Goal: Task Accomplishment & Management: Manage account settings

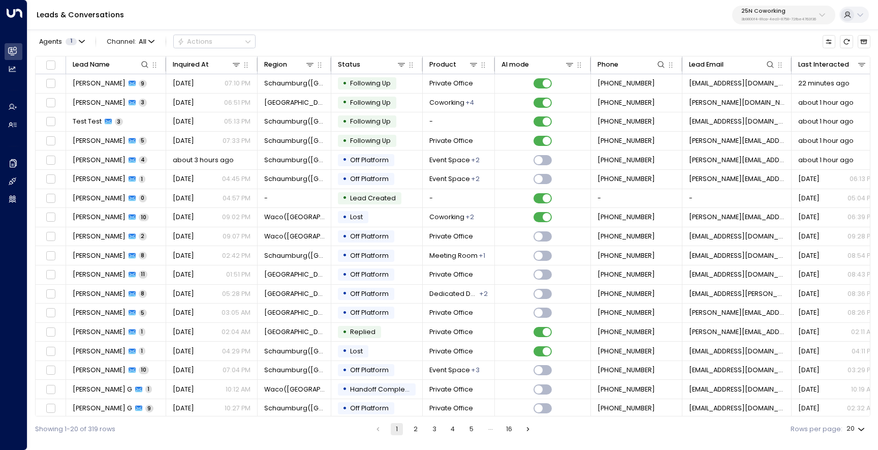
click at [761, 20] on p "3b9800f4-81ca-4ec0-8758-72fbe4763f36" at bounding box center [778, 19] width 75 height 4
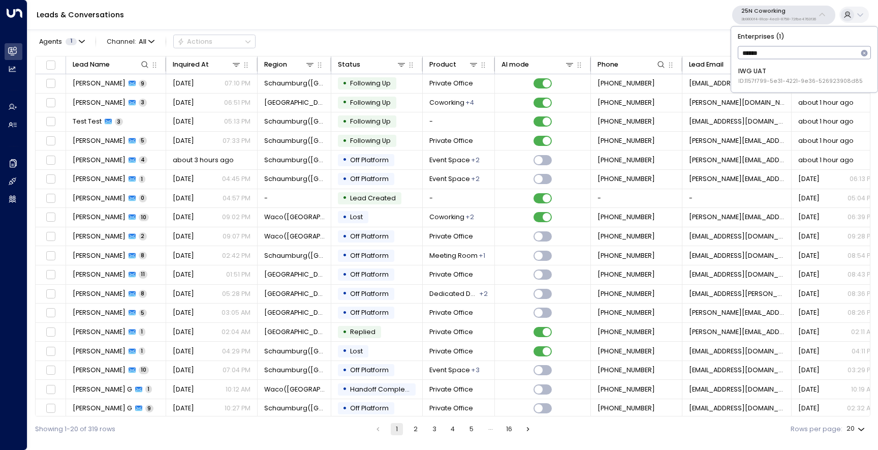
type input "*******"
click at [758, 84] on span "ID: 1157f799-5e31-4221-9e36-526923908d85" at bounding box center [800, 81] width 124 height 8
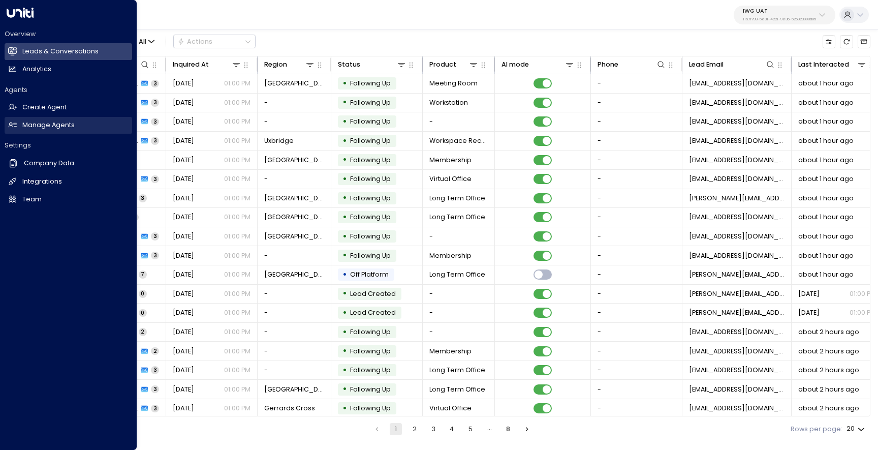
click at [44, 131] on link "Manage Agents Manage Agents" at bounding box center [69, 125] width 128 height 17
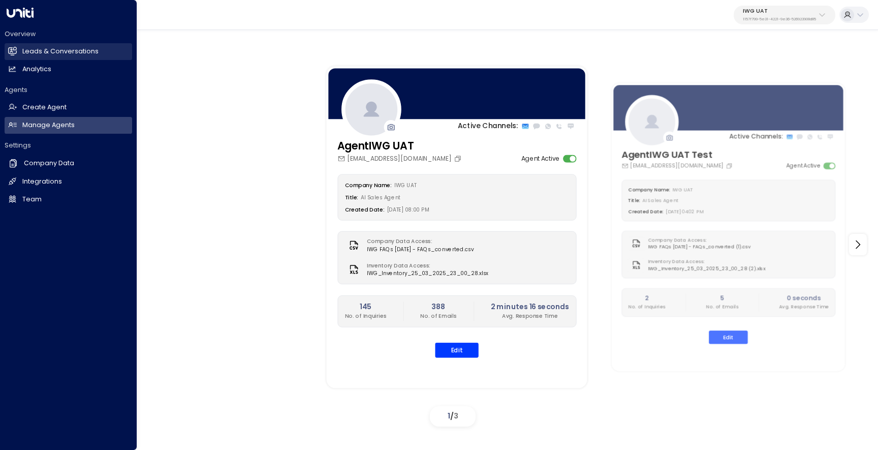
click at [16, 60] on link "Leads & Conversations Leads & Conversations" at bounding box center [69, 51] width 128 height 17
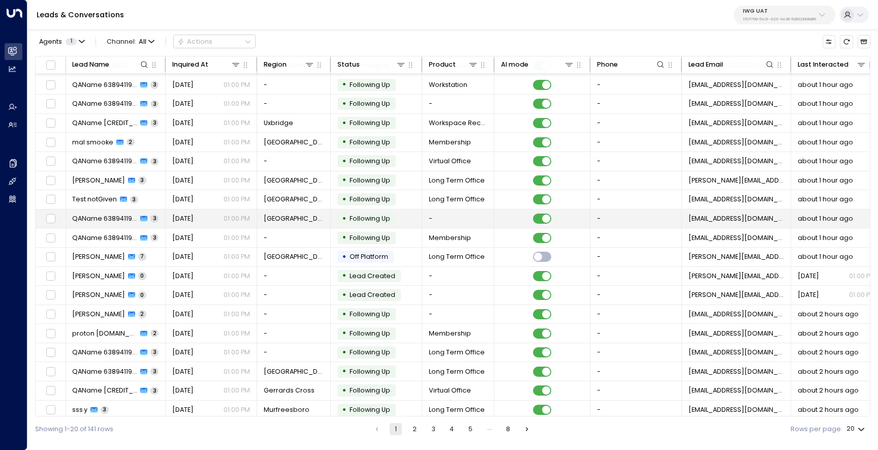
scroll to position [18, 1]
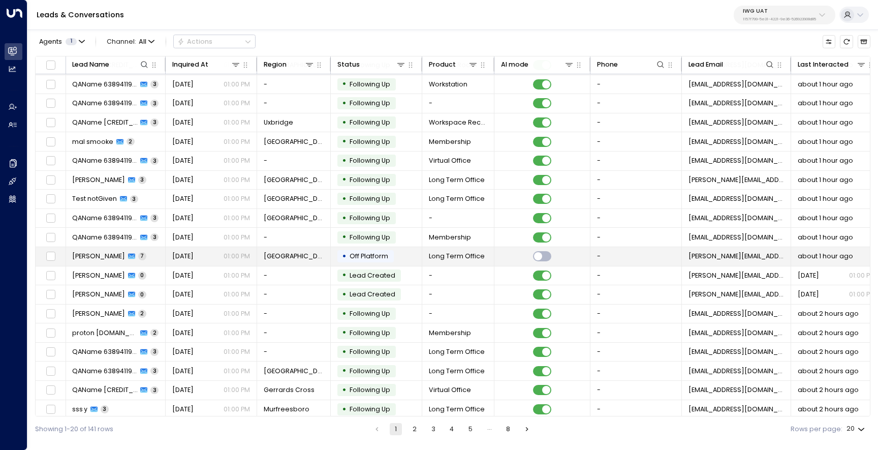
click at [114, 256] on span "[PERSON_NAME]" at bounding box center [98, 255] width 53 height 9
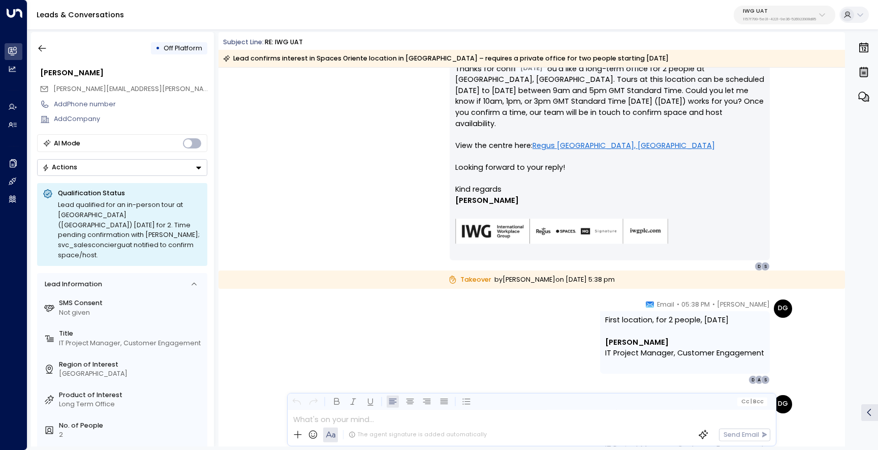
scroll to position [1344, 0]
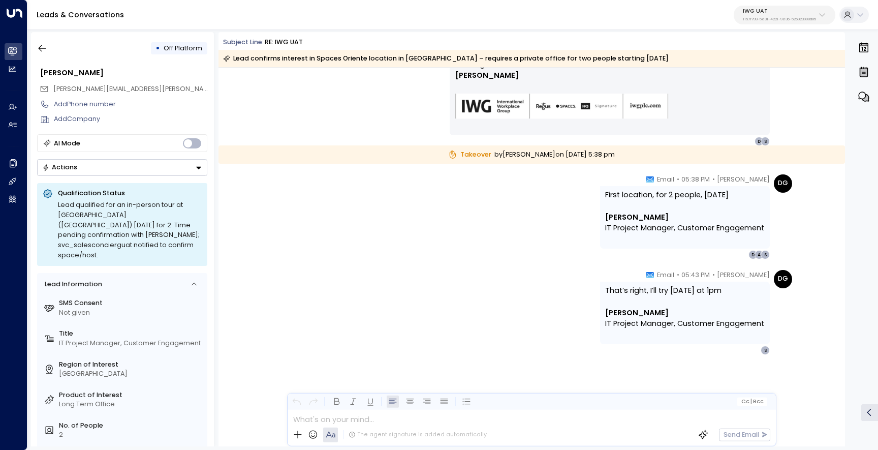
click at [582, 153] on div "Takeover by [PERSON_NAME] [DATE][DATE] 5:38 pm" at bounding box center [531, 154] width 626 height 19
